Goal: Download file/media

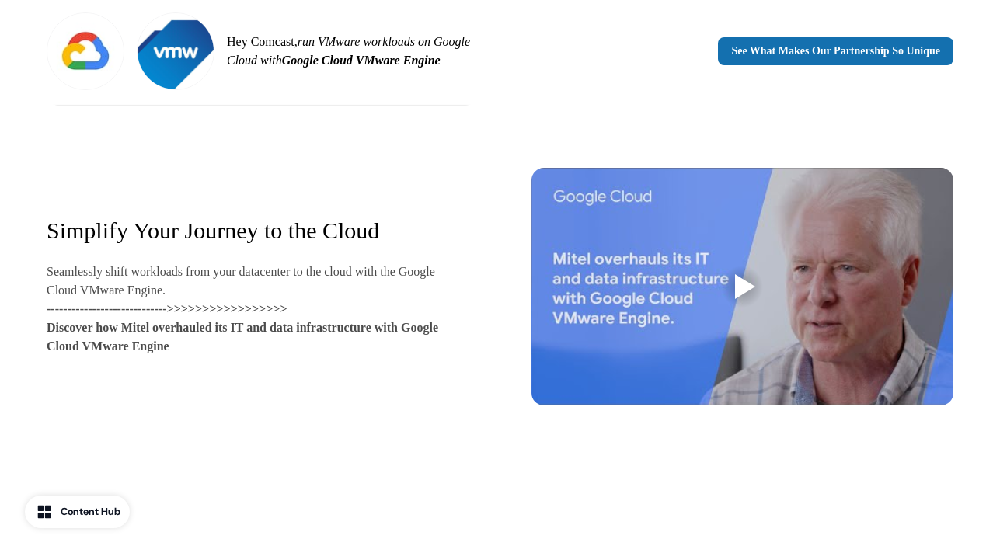
scroll to position [700, 0]
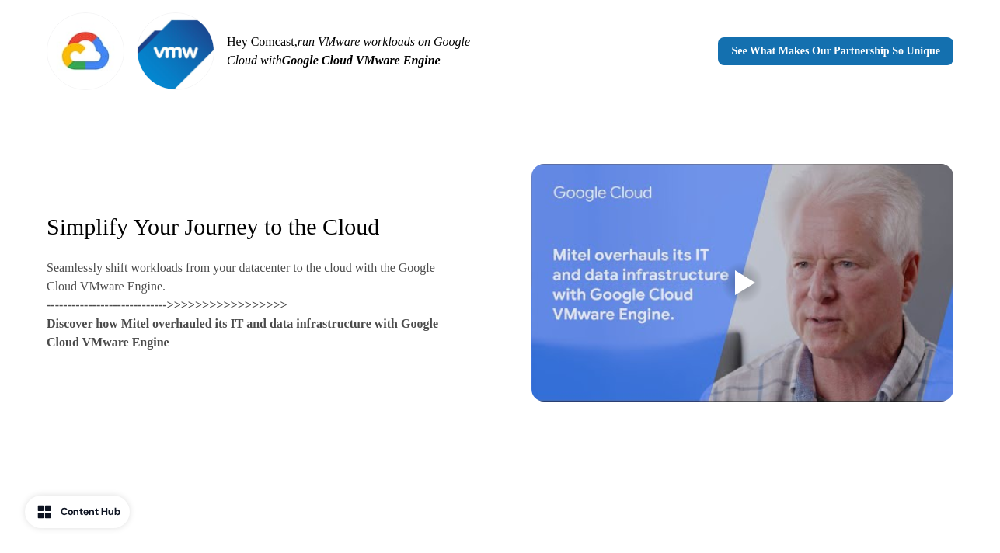
click at [739, 274] on div at bounding box center [745, 282] width 20 height 25
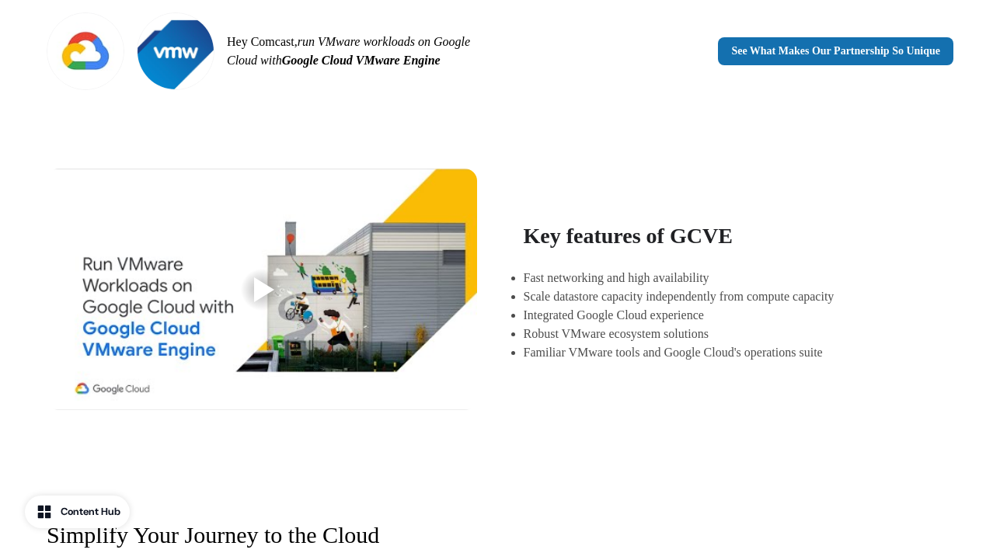
scroll to position [389, 0]
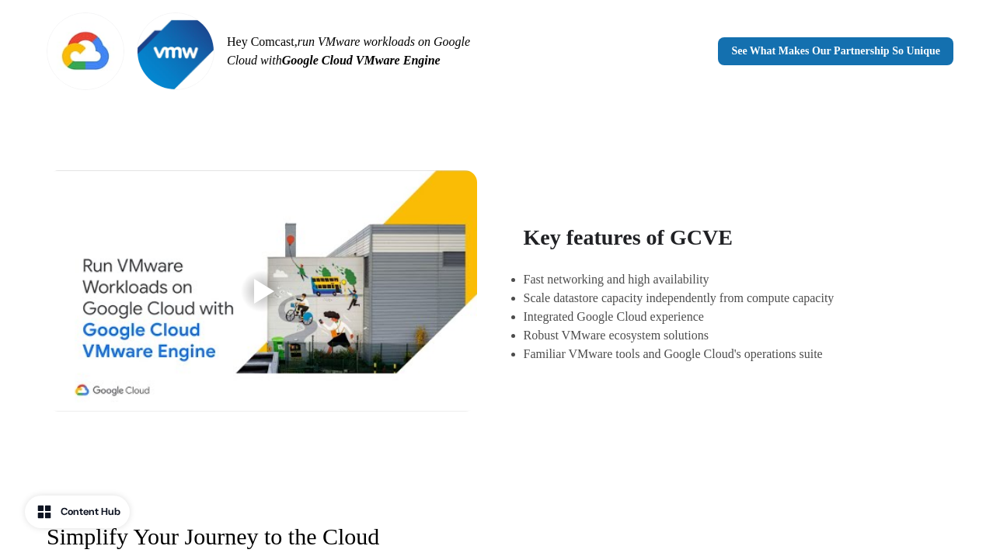
click at [264, 284] on div at bounding box center [264, 291] width 20 height 25
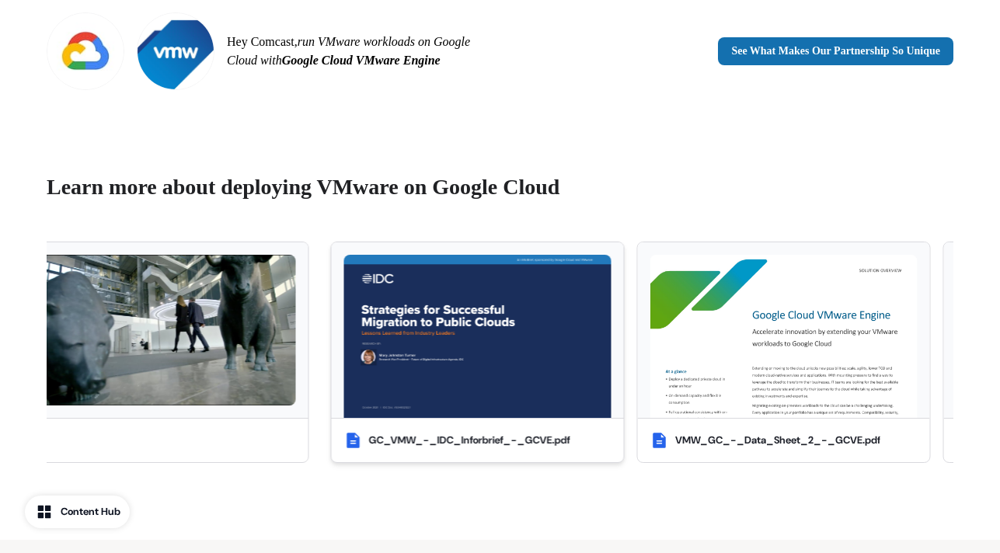
scroll to position [1078, 0]
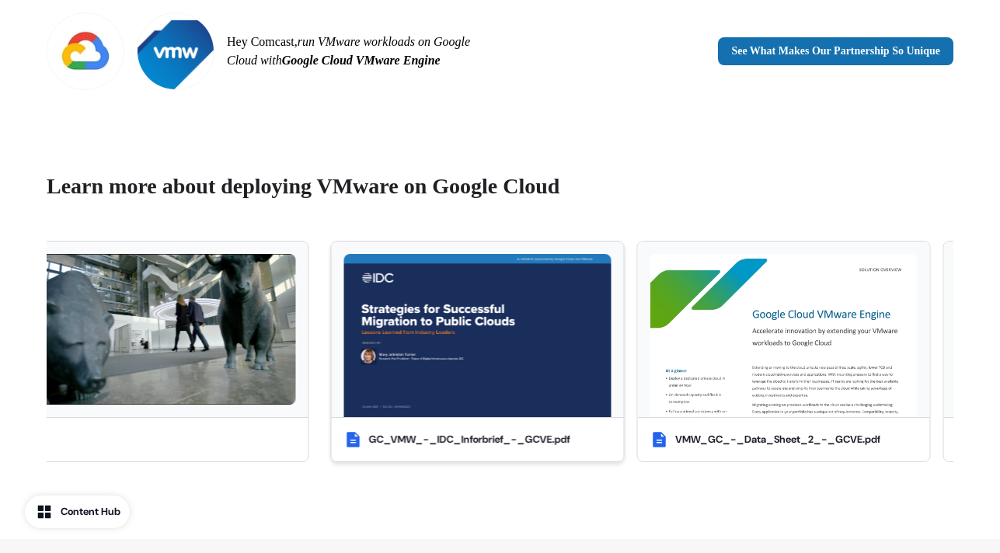
click at [476, 322] on img "button" at bounding box center [477, 335] width 267 height 163
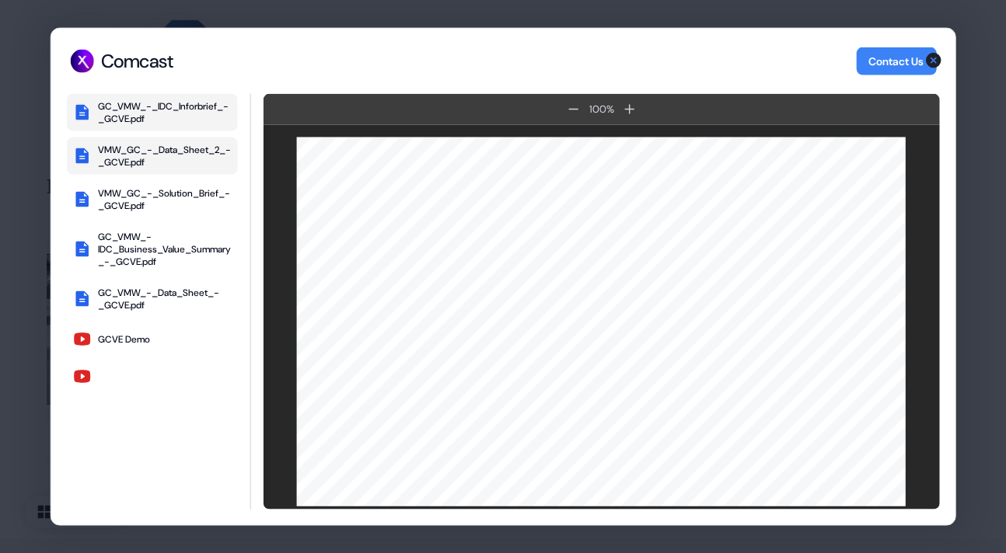
click at [161, 150] on div "VMW_GC_-_Data_Sheet_2_-_GCVE.pdf" at bounding box center [165, 156] width 134 height 25
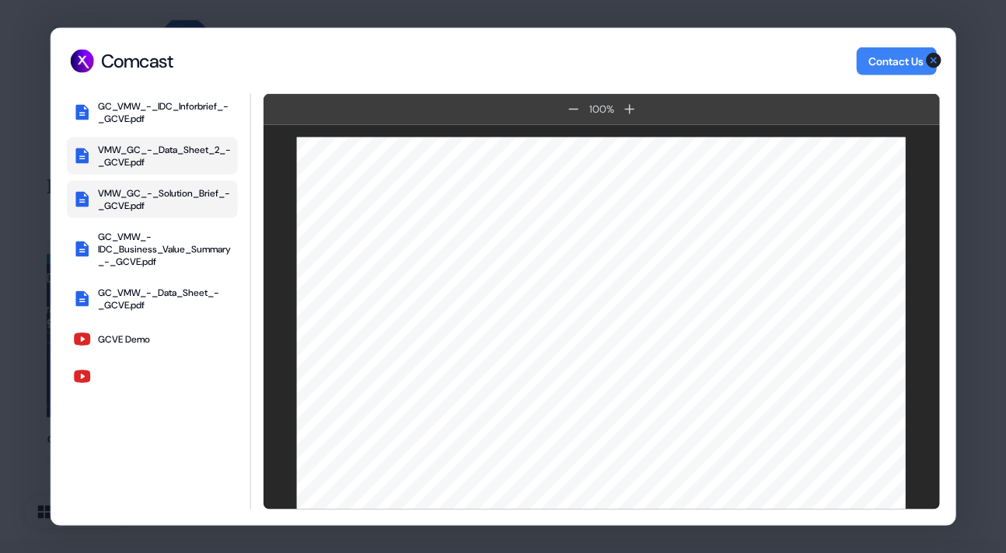
click at [160, 195] on div "VMW_GC_-_Solution_Brief_-_GCVE.pdf" at bounding box center [165, 199] width 134 height 25
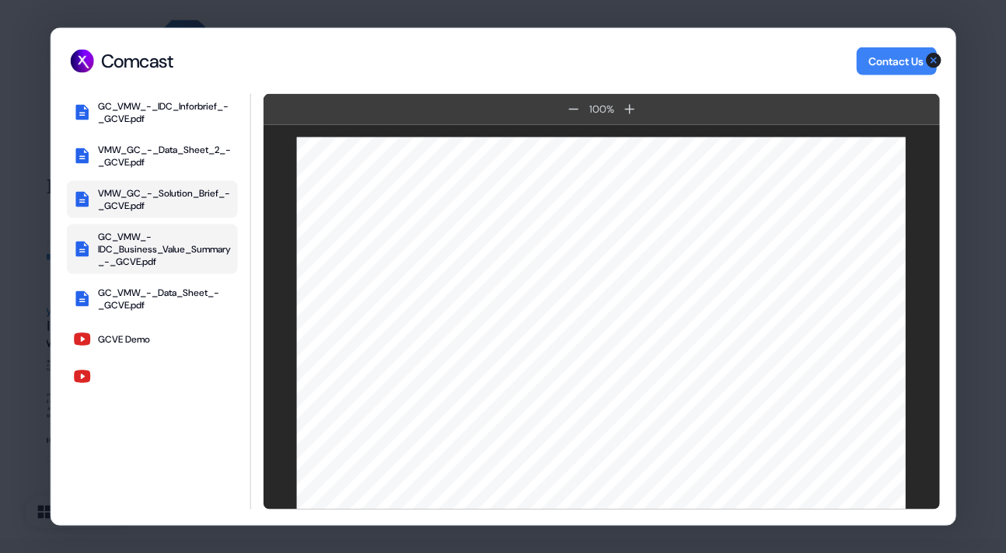
click at [141, 249] on div "GC_VMW_-IDC_Business_Value_Summary_-_GCVE.pdf" at bounding box center [165, 249] width 134 height 37
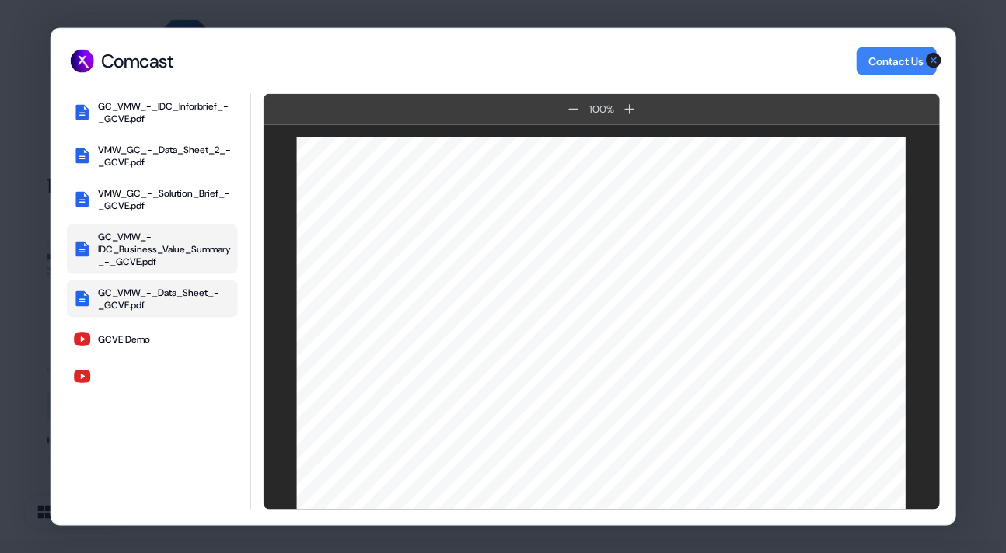
click at [139, 296] on div "GC_VMW_-_Data_Sheet_-_GCVE.pdf" at bounding box center [165, 299] width 134 height 25
click at [932, 62] on icon "button" at bounding box center [934, 61] width 16 height 16
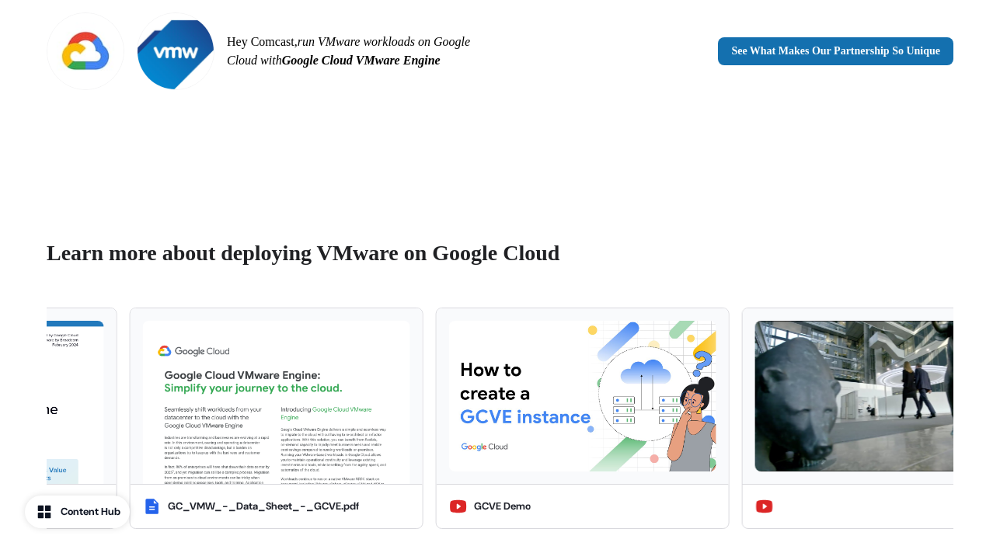
scroll to position [1012, 0]
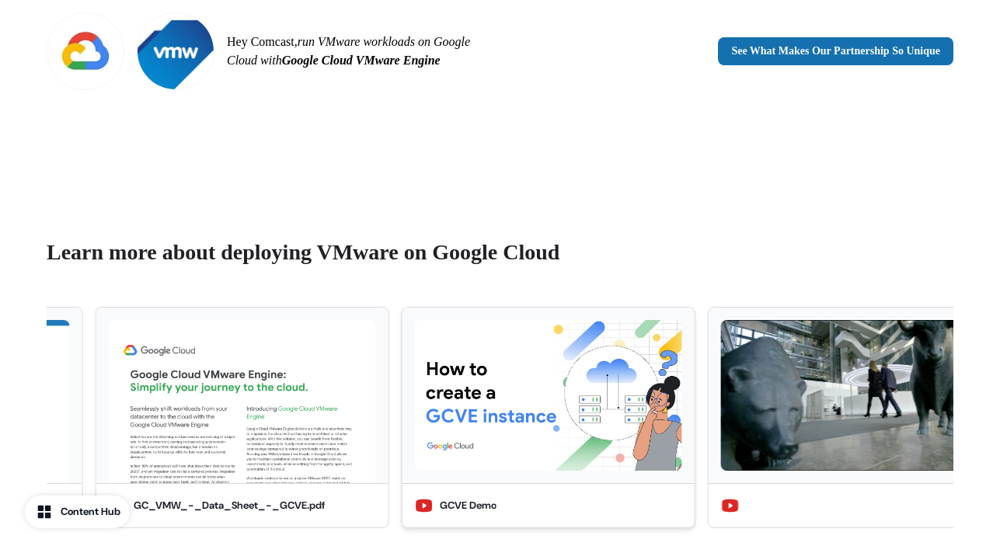
click at [532, 365] on img "button" at bounding box center [548, 395] width 267 height 151
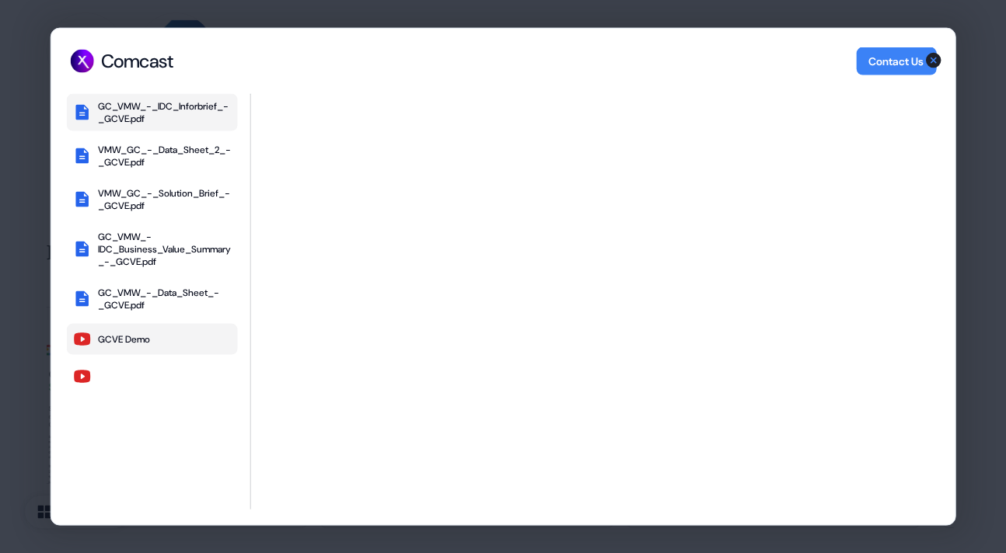
click at [146, 106] on div "GC_VMW_-_IDC_Inforbrief_-_GCVE.pdf" at bounding box center [165, 112] width 134 height 25
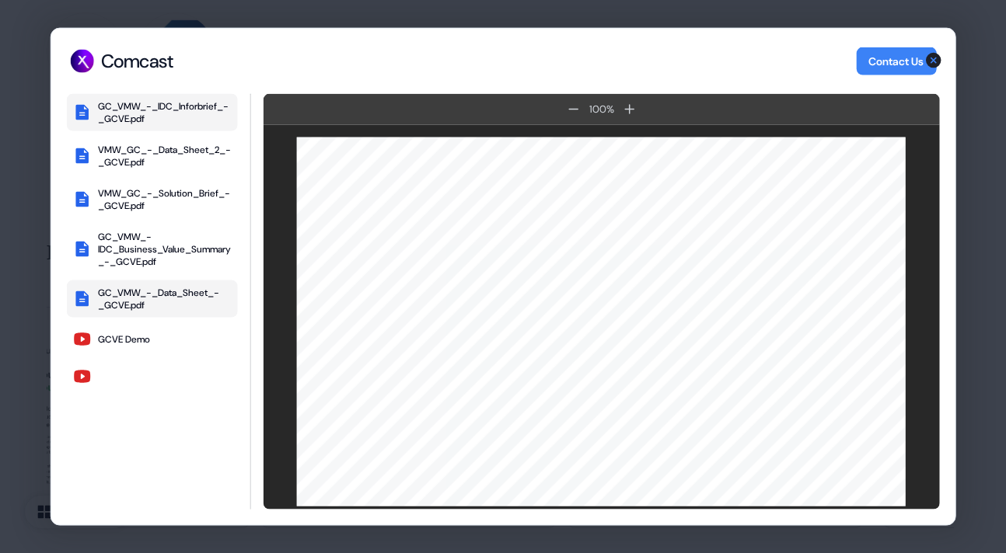
click at [136, 283] on button "GC_VMW_-_Data_Sheet_-_GCVE.pdf" at bounding box center [152, 299] width 171 height 37
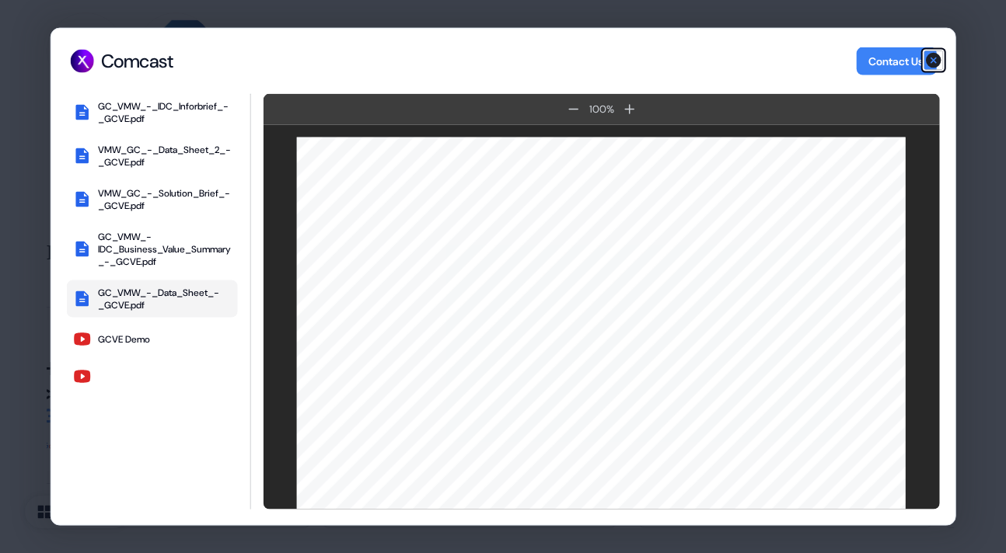
click at [933, 61] on icon "button" at bounding box center [932, 60] width 19 height 19
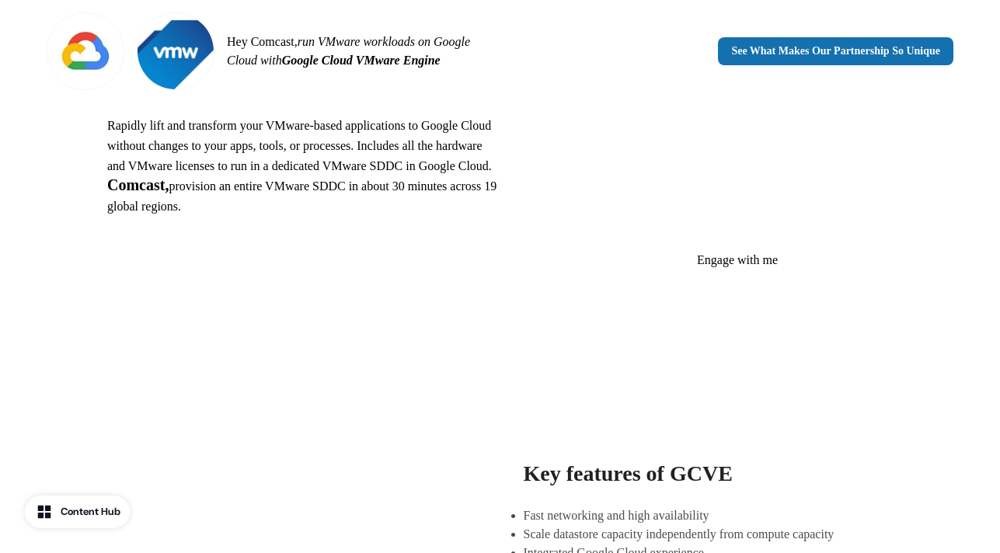
scroll to position [0, 0]
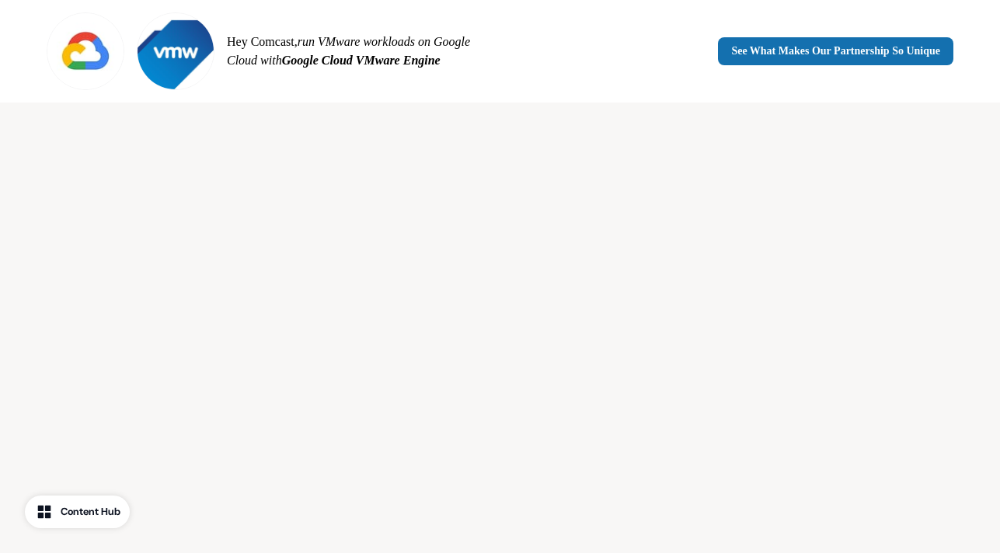
scroll to position [1980, 0]
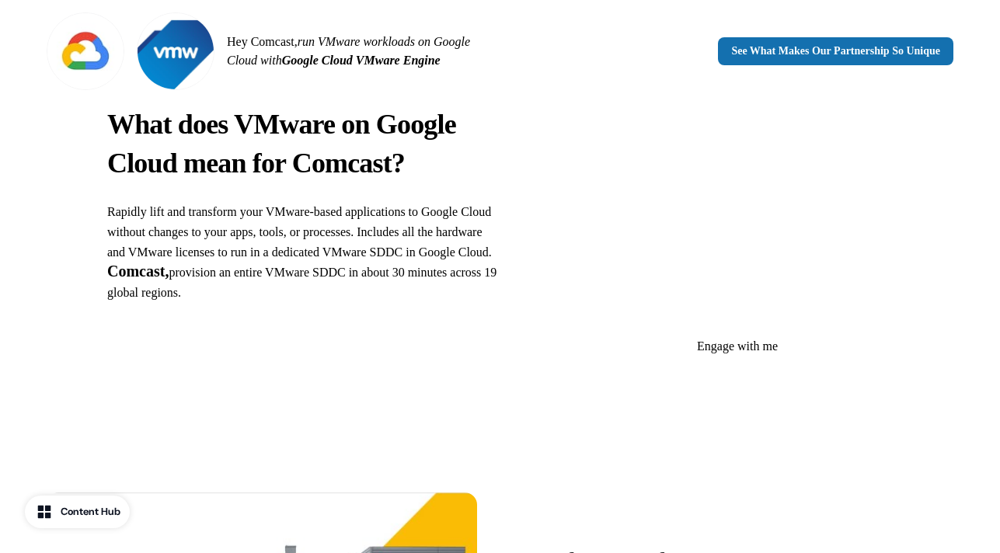
scroll to position [66, 0]
